Goal: Task Accomplishment & Management: Use online tool/utility

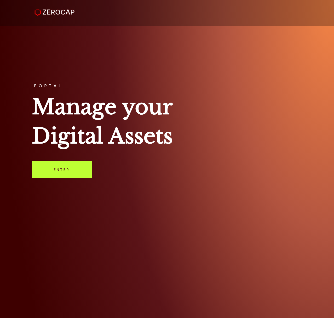
click at [78, 176] on link "Enter" at bounding box center [62, 169] width 60 height 17
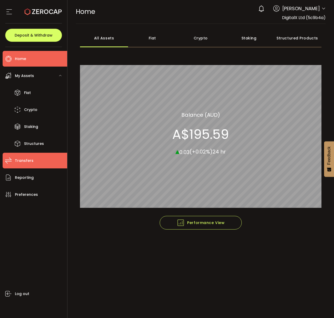
click at [29, 165] on li "Transfers" at bounding box center [35, 161] width 65 height 16
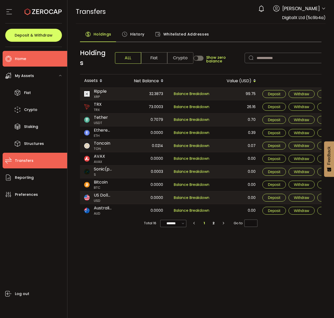
click at [26, 61] on span "Home" at bounding box center [20, 59] width 11 height 8
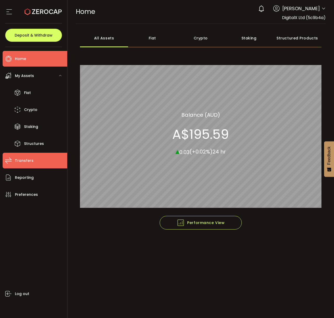
click at [23, 165] on li "Transfers" at bounding box center [35, 161] width 65 height 16
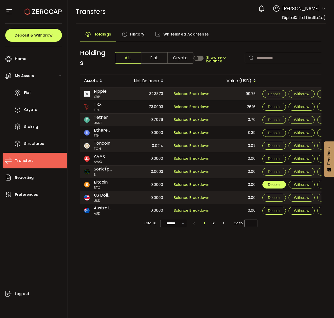
click at [274, 184] on span "Deposit" at bounding box center [274, 185] width 12 height 4
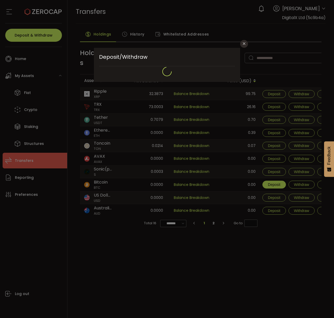
type input "**********"
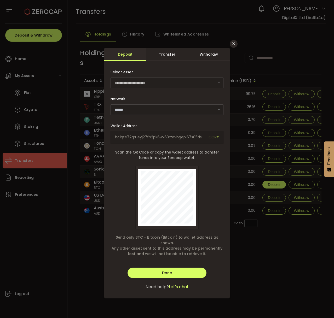
type input "*******"
drag, startPoint x: 117, startPoint y: 138, endPoint x: 203, endPoint y: 136, distance: 86.0
click at [203, 136] on span "bc1qte72qrueyj27fn2pk6wx63rzevhgepl67s85ds" at bounding box center [160, 138] width 90 height 6
copy span "bc1qte72qrueyj27fn2pk6wx63rzevhgepl67s85ds"
click at [214, 136] on span "COPY" at bounding box center [214, 138] width 10 height 6
